Goal: Navigation & Orientation: Find specific page/section

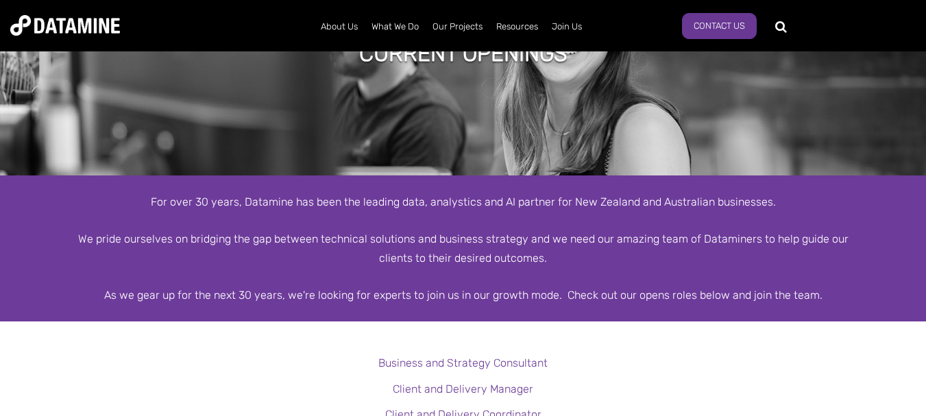
scroll to position [69, 0]
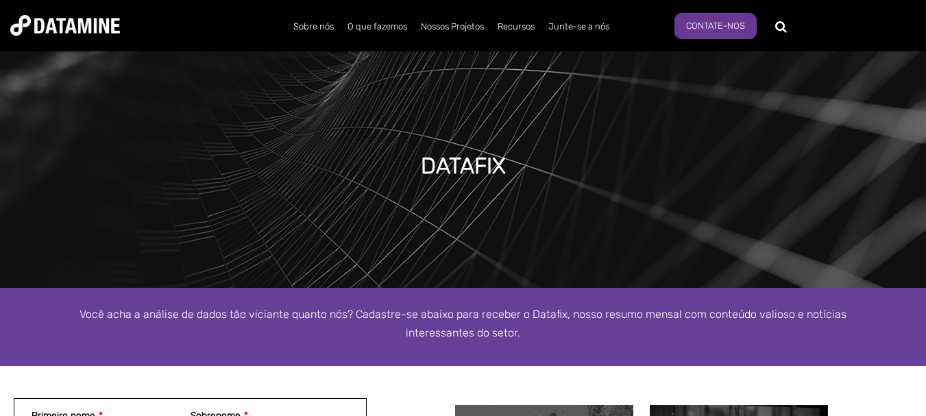
click at [65, 23] on img at bounding box center [65, 25] width 110 height 21
